Goal: Task Accomplishment & Management: Complete application form

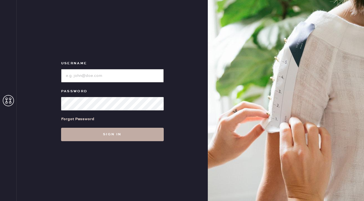
type input "reformationgeorgetown"
click at [111, 135] on button "Sign in" at bounding box center [112, 134] width 103 height 13
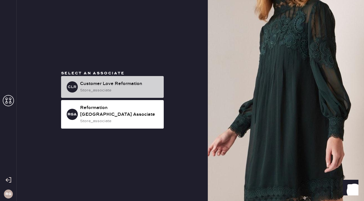
click at [119, 91] on div "store_associate" at bounding box center [119, 90] width 79 height 6
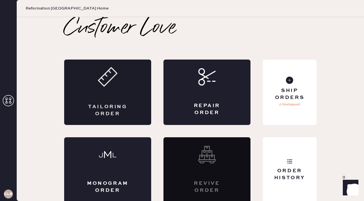
click at [136, 86] on div "Tailoring Order" at bounding box center [107, 91] width 87 height 65
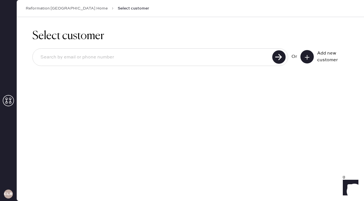
click at [308, 54] on button at bounding box center [307, 56] width 13 height 13
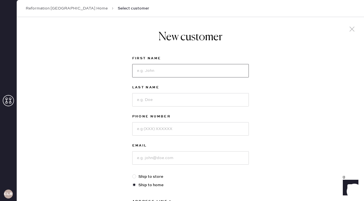
click at [228, 73] on input at bounding box center [190, 70] width 117 height 13
type input "Kat"
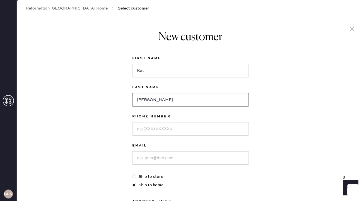
type input "[PERSON_NAME]"
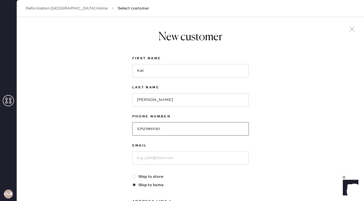
type input "5712789730"
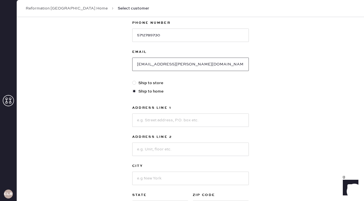
scroll to position [102, 0]
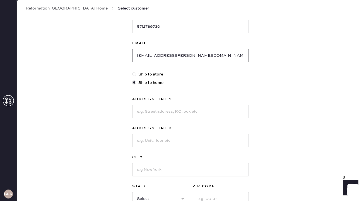
type input "[EMAIL_ADDRESS][PERSON_NAME][DOMAIN_NAME]"
click at [211, 112] on input at bounding box center [190, 111] width 117 height 13
type input "[STREET_ADDRESS]"
type input "#403"
click at [200, 169] on input at bounding box center [190, 169] width 117 height 13
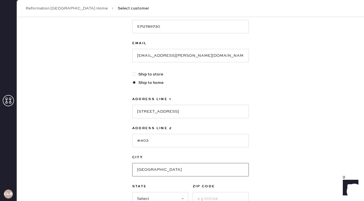
type input "[GEOGRAPHIC_DATA]"
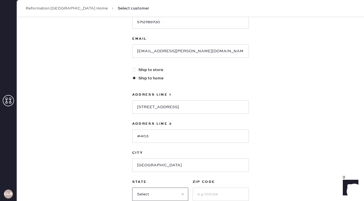
select select "VA"
type input "22201"
click at [288, 180] on div "New customer First Name [PERSON_NAME] Last Name [PERSON_NAME] Phone Number [PHO…" at bounding box center [191, 83] width 348 height 346
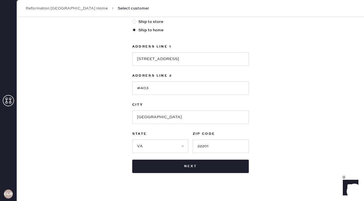
scroll to position [163, 0]
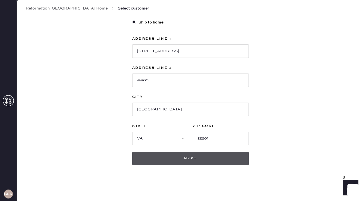
click at [225, 158] on button "Next" at bounding box center [190, 158] width 117 height 13
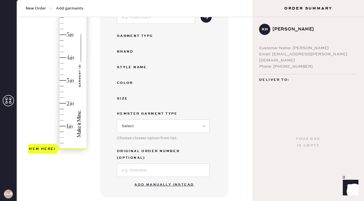
scroll to position [150, 0]
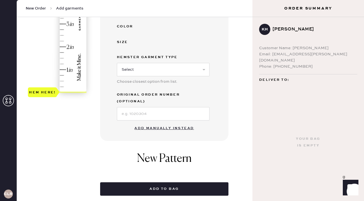
click at [164, 123] on button "Add manually instead" at bounding box center [164, 128] width 66 height 11
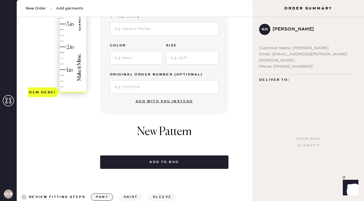
scroll to position [0, 0]
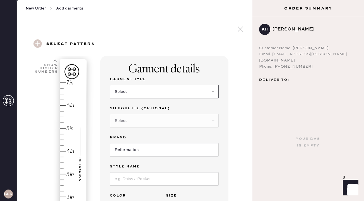
click at [147, 95] on select "Select Basic Skirt Jeans Leggings Pants Shorts Basic Sleeved Dress Basic Sleeve…" at bounding box center [164, 91] width 109 height 13
select select "4"
click at [137, 120] on select "Select Joggers Shorts Cropped Flare Boot Cut Straight Skinny Other" at bounding box center [164, 120] width 109 height 13
select select "11"
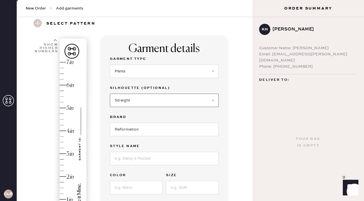
scroll to position [27, 0]
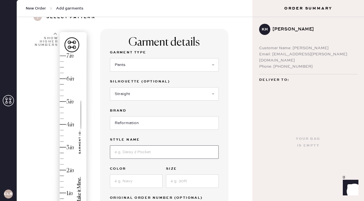
click at [142, 157] on input at bounding box center [164, 151] width 109 height 13
type input "<"
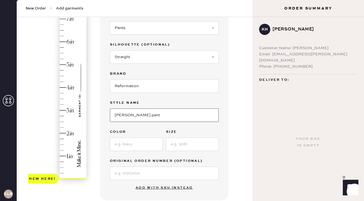
scroll to position [64, 0]
type input "[PERSON_NAME] pant"
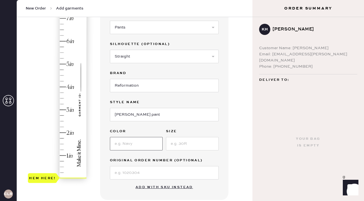
click at [131, 145] on input at bounding box center [136, 143] width 53 height 13
type input "Chianti"
click at [186, 144] on input at bounding box center [192, 143] width 53 height 13
type input "0"
click at [160, 169] on input at bounding box center [164, 172] width 109 height 13
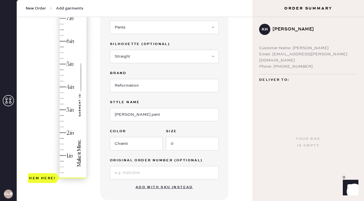
type input "6"
click at [65, 42] on div "Hem here!" at bounding box center [57, 98] width 59 height 165
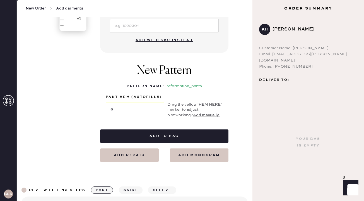
scroll to position [212, 0]
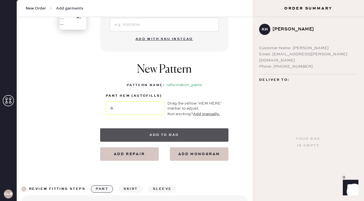
click at [143, 138] on button "Add to bag" at bounding box center [164, 134] width 128 height 13
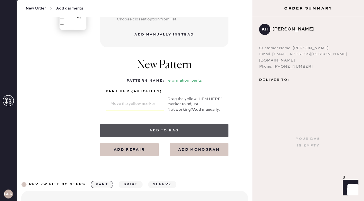
select select "4"
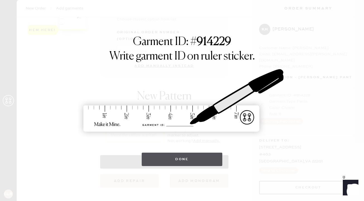
click at [198, 157] on button "Done" at bounding box center [182, 158] width 81 height 13
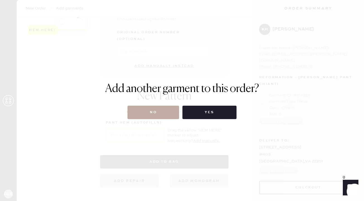
click at [142, 116] on button "No" at bounding box center [154, 112] width 52 height 13
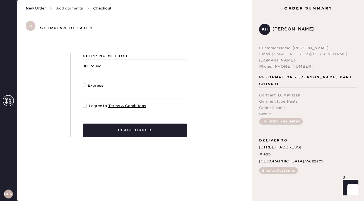
click at [85, 106] on div at bounding box center [85, 106] width 4 height 4
click at [83, 103] on input "I agree to Terms & Conditions" at bounding box center [83, 103] width 0 height 0
checkbox input "true"
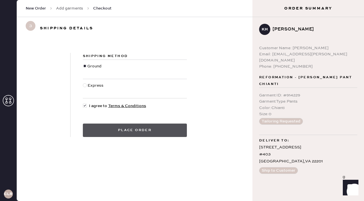
click at [108, 127] on button "Place order" at bounding box center [135, 129] width 104 height 13
